Goal: Task Accomplishment & Management: Use online tool/utility

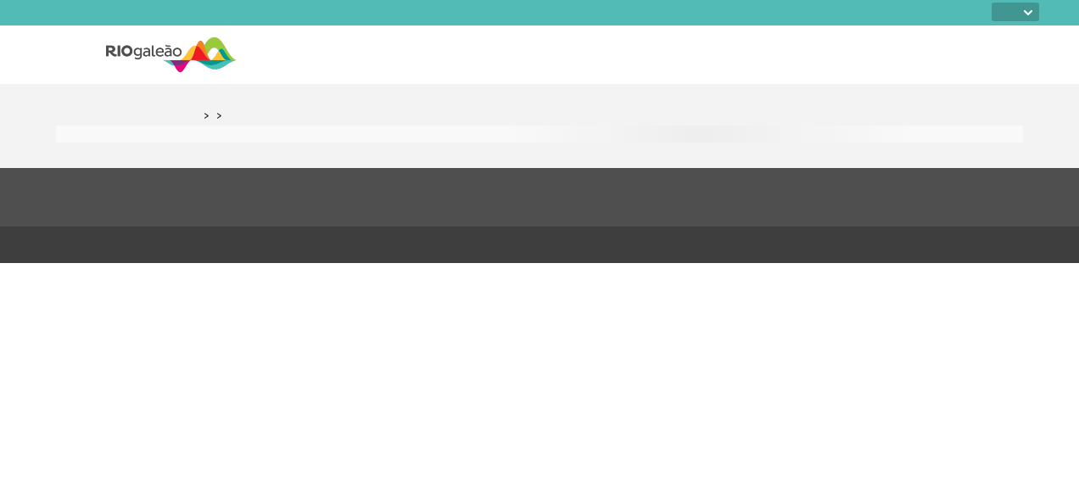
select select
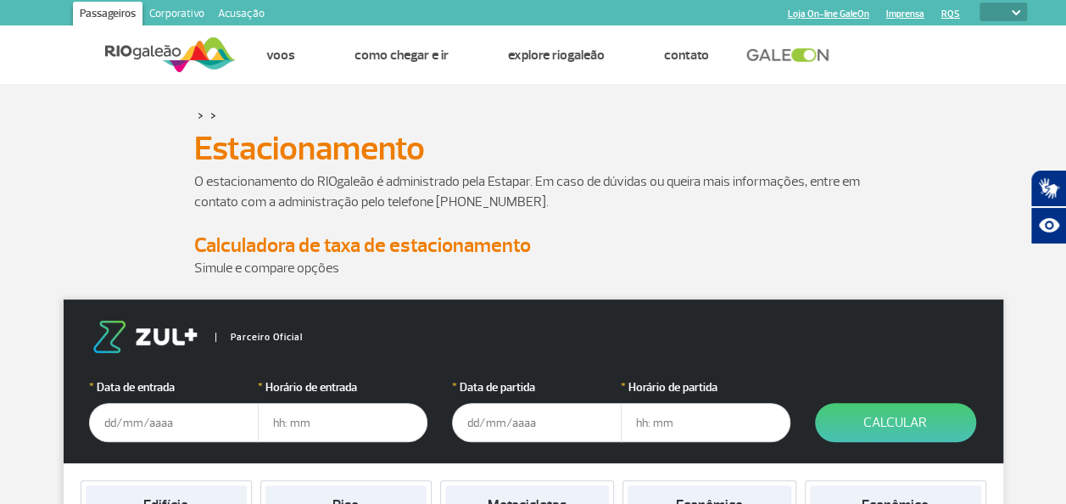
scroll to position [85, 0]
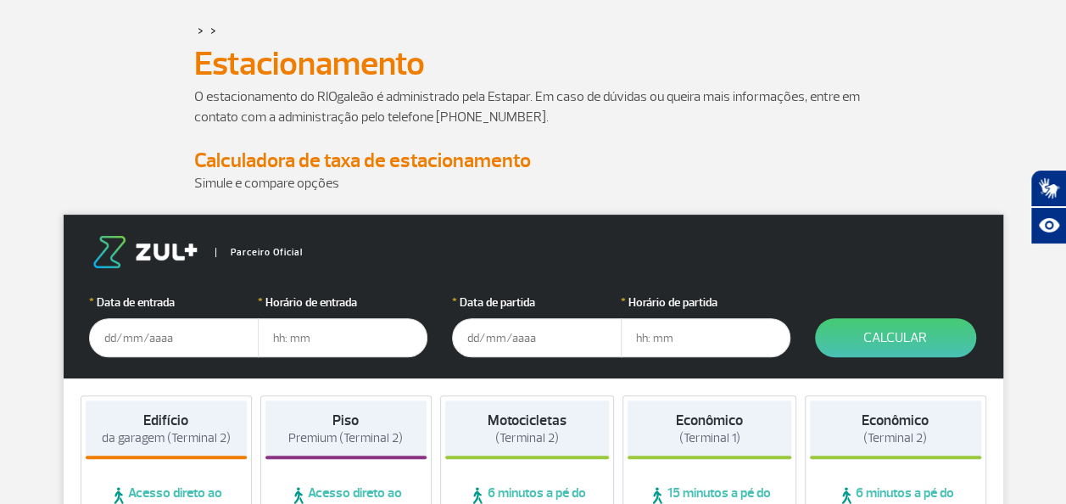
click at [184, 329] on input "text" at bounding box center [174, 337] width 170 height 39
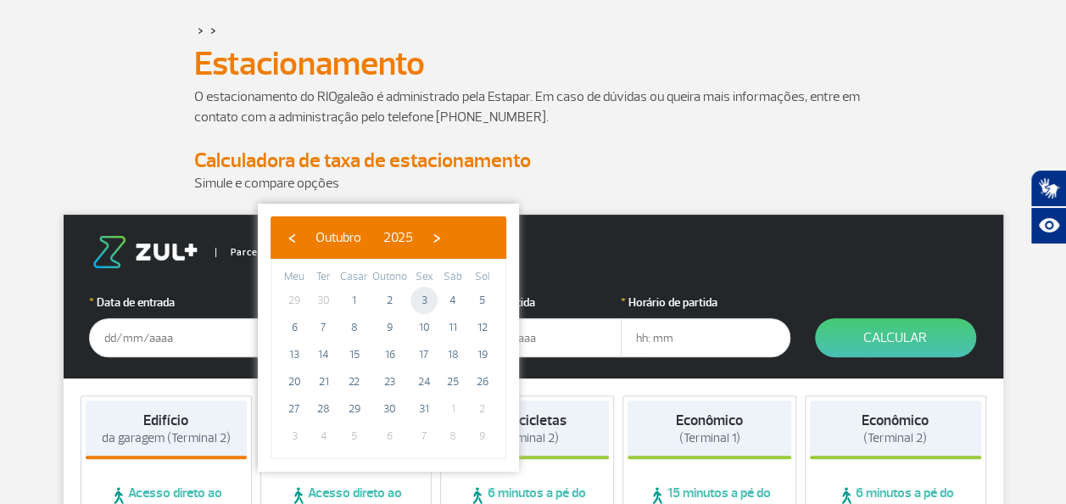
click at [428, 304] on span "3" at bounding box center [423, 300] width 27 height 27
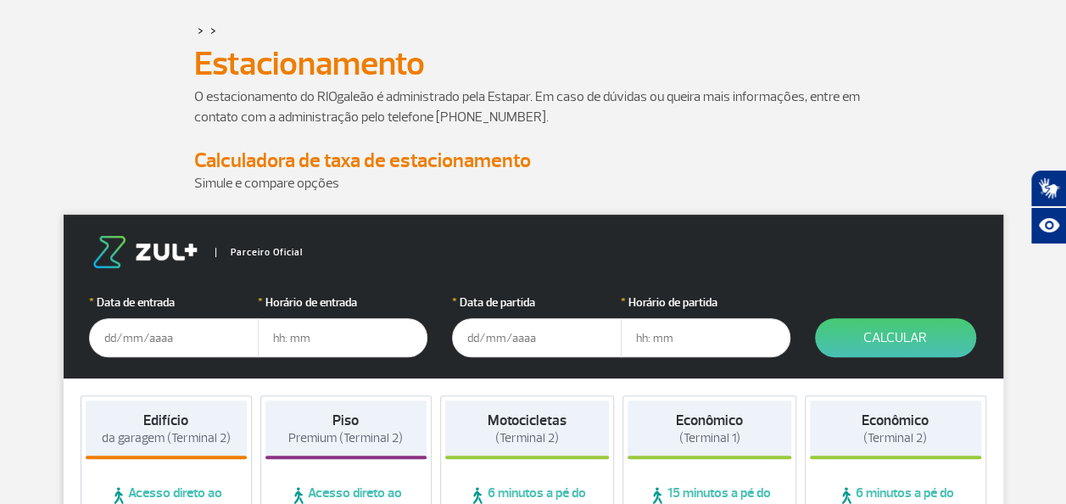
type input "[DATE]"
click at [328, 334] on input "text" at bounding box center [343, 337] width 170 height 39
type input "15:00"
click at [486, 342] on input "text" at bounding box center [537, 337] width 170 height 39
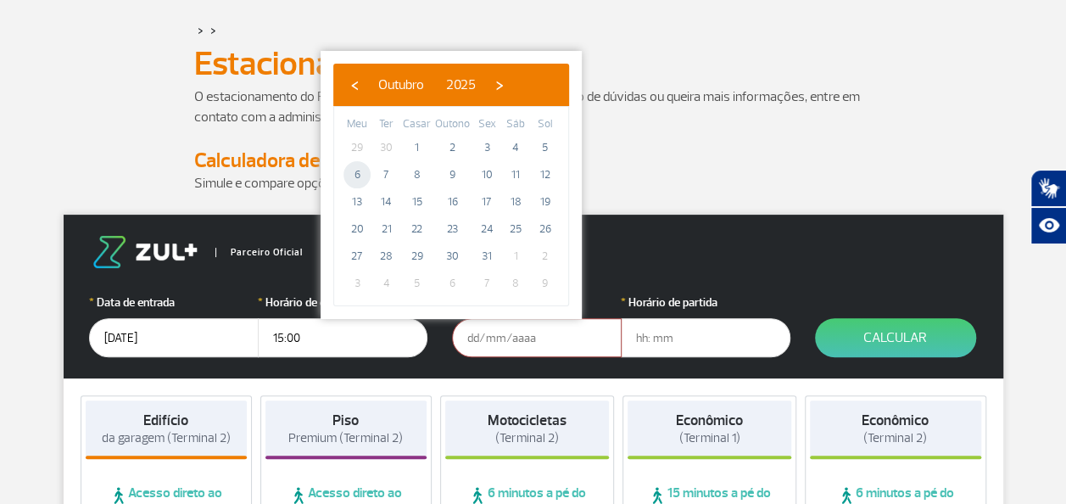
click at [349, 171] on span "6" at bounding box center [356, 174] width 27 height 27
type input "[DATE]"
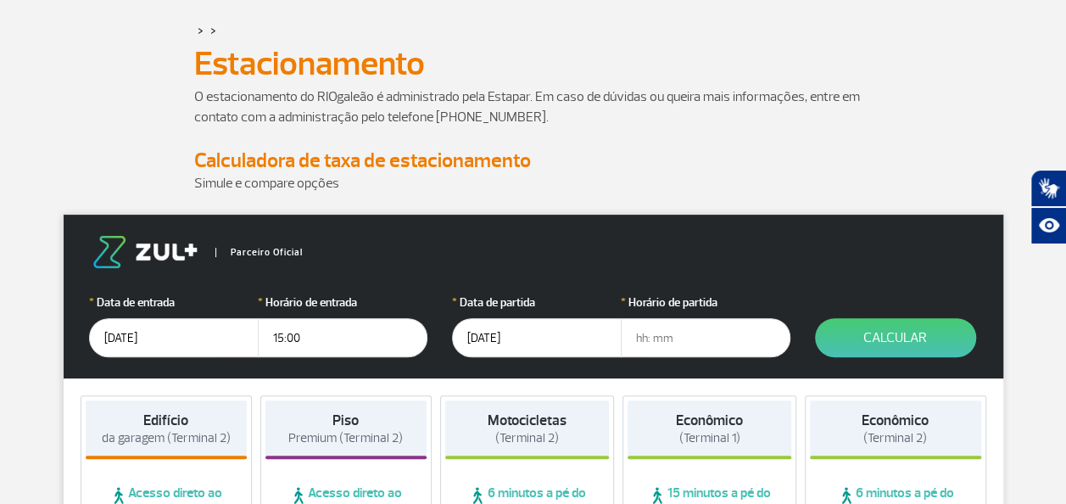
click at [664, 343] on input "text" at bounding box center [706, 337] width 170 height 39
type input "23:30"
click at [910, 331] on button "Calcular" at bounding box center [895, 337] width 161 height 39
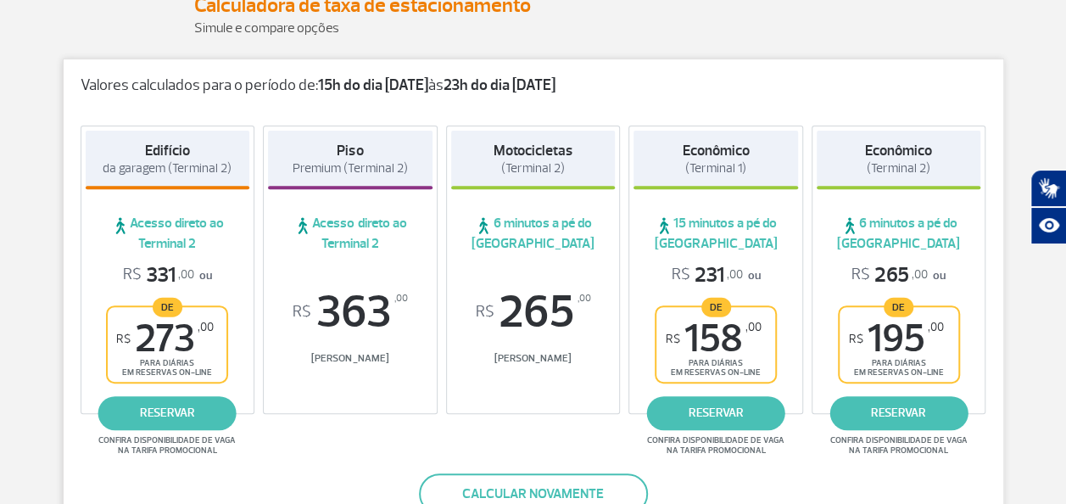
scroll to position [254, 0]
